Goal: Task Accomplishment & Management: Manage account settings

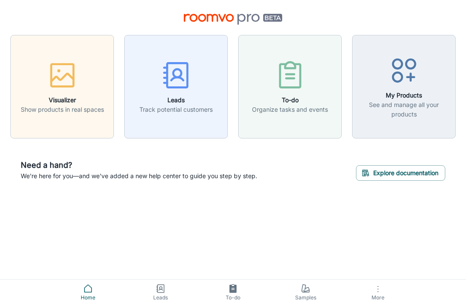
click at [382, 288] on icon "button" at bounding box center [378, 289] width 10 height 10
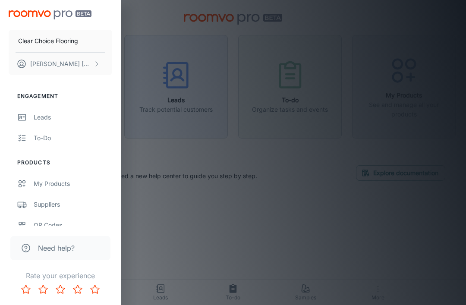
click at [78, 65] on button "[PERSON_NAME]" at bounding box center [61, 64] width 104 height 22
click at [143, 63] on li "User Profile" at bounding box center [135, 63] width 46 height 15
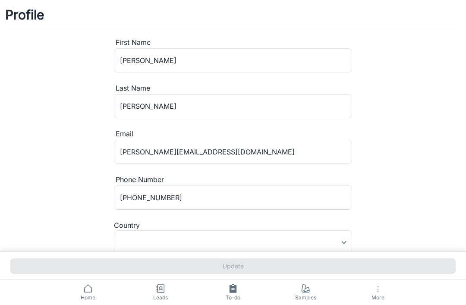
type input "[GEOGRAPHIC_DATA]"
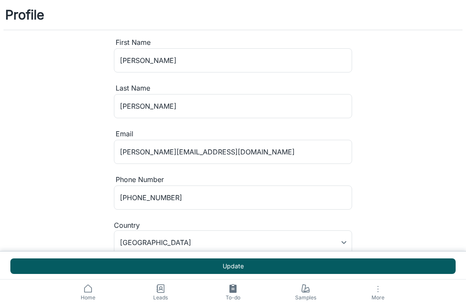
scroll to position [17, 0]
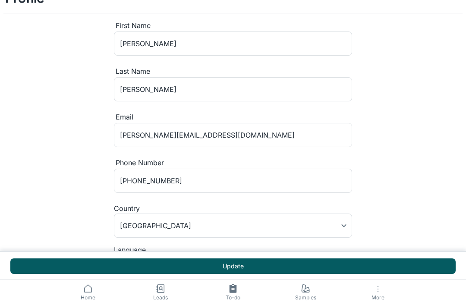
click at [130, 136] on input "[PERSON_NAME][EMAIL_ADDRESS][DOMAIN_NAME]" at bounding box center [233, 135] width 238 height 24
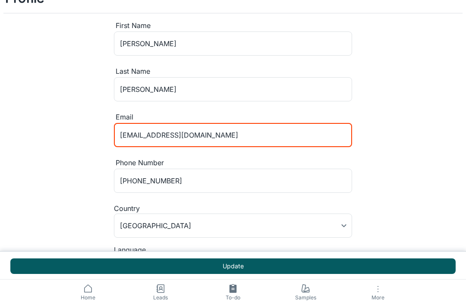
type input "[EMAIL_ADDRESS][DOMAIN_NAME]"
click at [275, 274] on button "Update" at bounding box center [233, 267] width 446 height 16
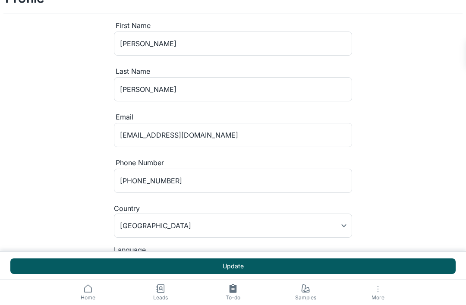
click at [377, 294] on icon "button" at bounding box center [378, 289] width 10 height 10
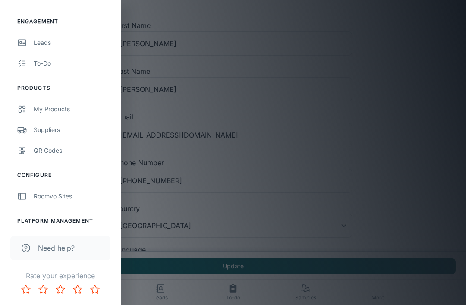
scroll to position [74, 0]
click at [75, 244] on div "User Administration" at bounding box center [73, 242] width 79 height 9
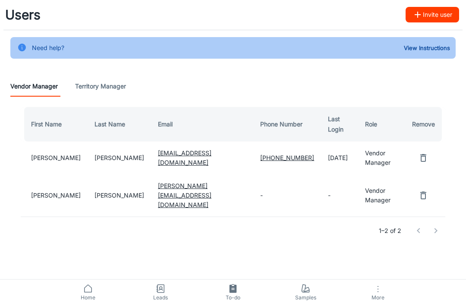
click at [443, 16] on button "Invite user" at bounding box center [433, 15] width 54 height 16
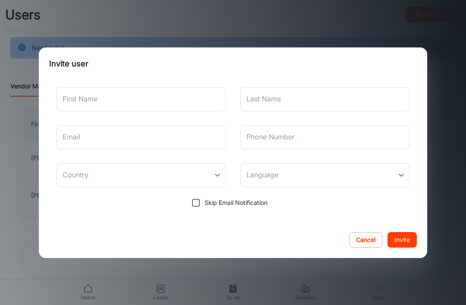
click at [191, 101] on input "First Name" at bounding box center [141, 99] width 169 height 24
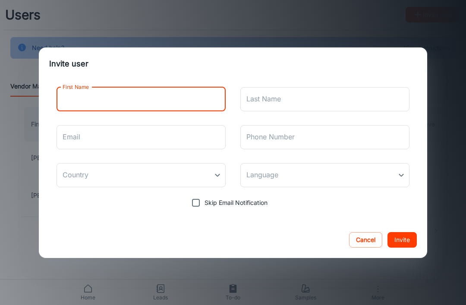
type input "C"
type input "[PERSON_NAME]"
click at [312, 100] on input "Last Name" at bounding box center [325, 99] width 169 height 24
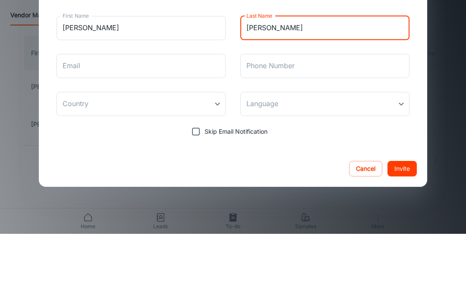
type input "[PERSON_NAME]"
click at [194, 125] on input "Email" at bounding box center [141, 137] width 169 height 24
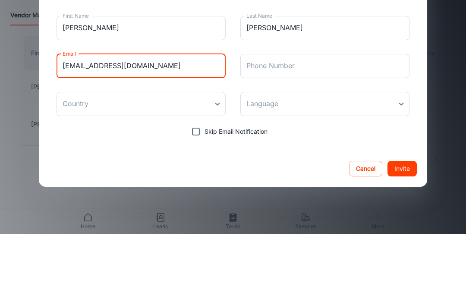
type input "[EMAIL_ADDRESS][DOMAIN_NAME]"
click at [202, 106] on body "Users Invite user Need help? View Instructions Vendor Manager Territory Manager…" at bounding box center [233, 152] width 466 height 305
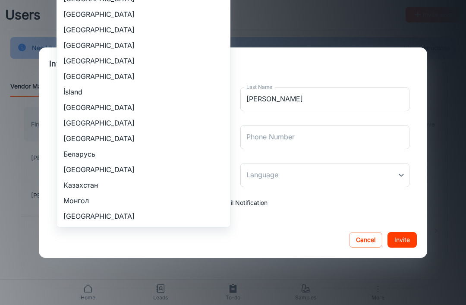
scroll to position [877, 0]
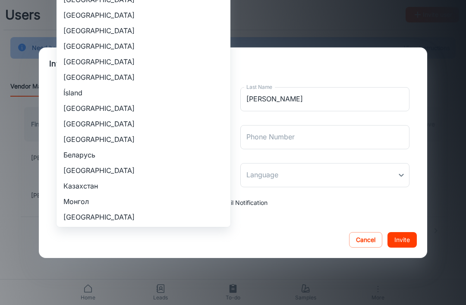
click at [108, 29] on li "[GEOGRAPHIC_DATA]" at bounding box center [144, 31] width 174 height 16
type input "[GEOGRAPHIC_DATA]"
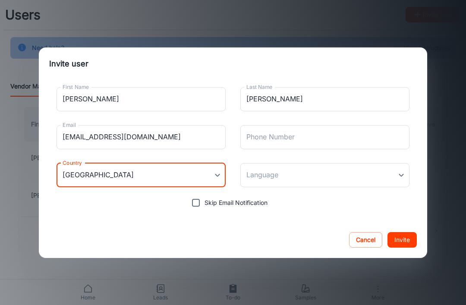
click at [339, 141] on input "Phone Number" at bounding box center [325, 137] width 169 height 24
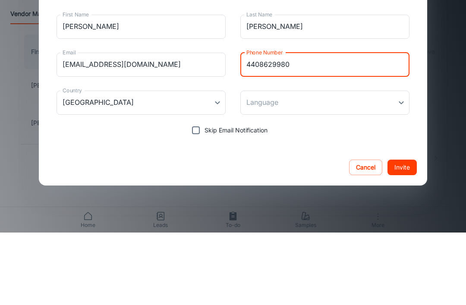
type input "4408629980"
click at [372, 103] on body "Users Invite user Need help? View Instructions Vendor Manager Territory Manager…" at bounding box center [233, 152] width 466 height 305
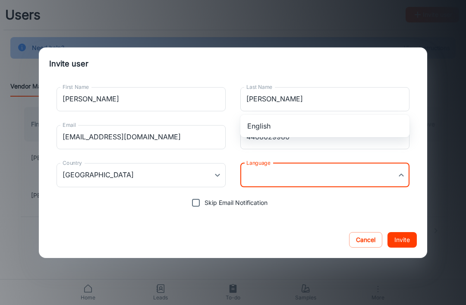
click at [335, 126] on li "English" at bounding box center [325, 126] width 169 height 16
type input "en-us"
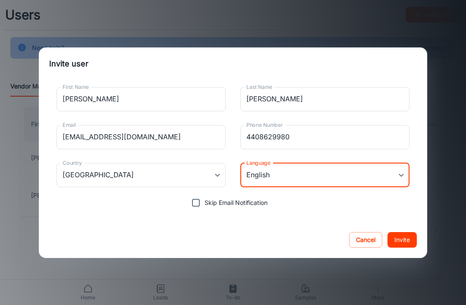
click at [410, 238] on button "Invite" at bounding box center [402, 240] width 29 height 16
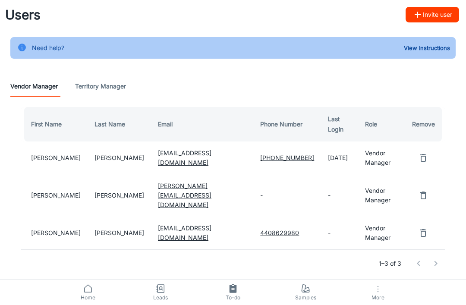
click at [377, 290] on icon "button" at bounding box center [378, 289] width 10 height 10
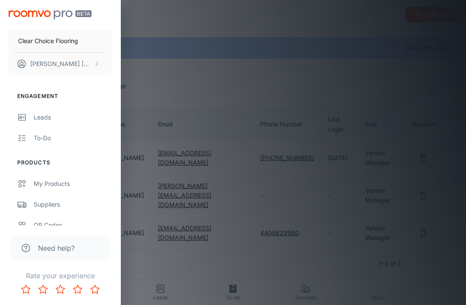
click at [74, 67] on p "[PERSON_NAME]" at bounding box center [60, 63] width 61 height 9
click at [142, 63] on li "User Profile" at bounding box center [135, 63] width 46 height 15
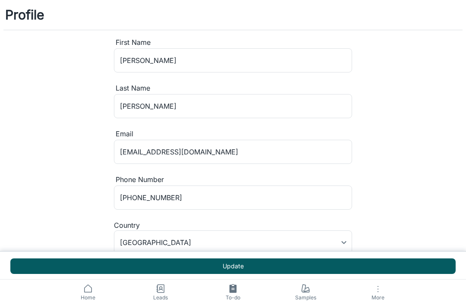
click at [131, 149] on input "[EMAIL_ADDRESS][DOMAIN_NAME]" at bounding box center [233, 152] width 238 height 24
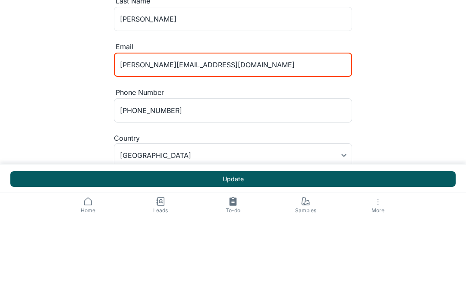
scroll to position [44, 0]
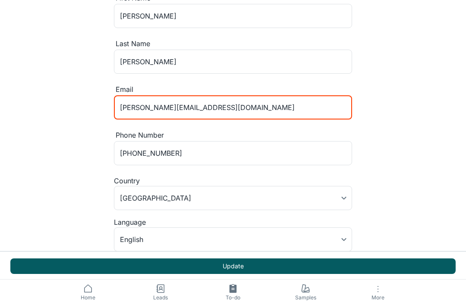
type input "[PERSON_NAME][EMAIL_ADDRESS][DOMAIN_NAME]"
click at [251, 265] on button "Update" at bounding box center [233, 267] width 446 height 16
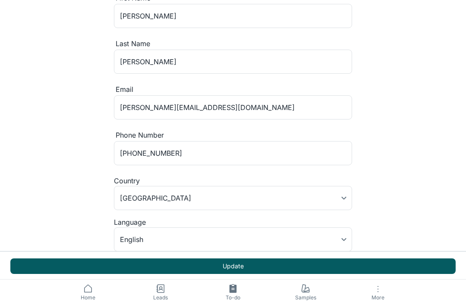
click at [90, 291] on icon at bounding box center [88, 289] width 10 height 10
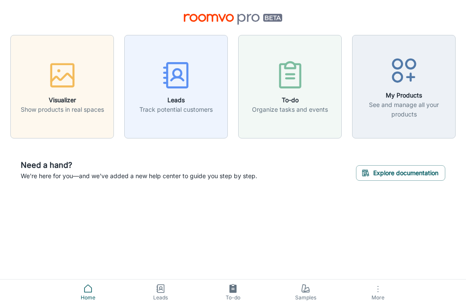
click at [418, 113] on p "See and manage all your products" at bounding box center [404, 109] width 92 height 19
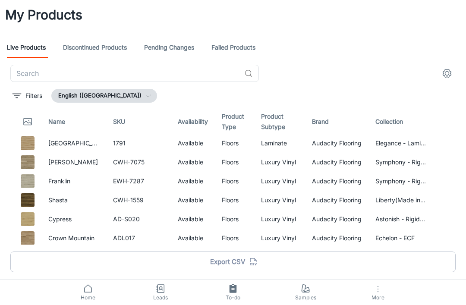
click at [173, 76] on input "text" at bounding box center [125, 73] width 231 height 17
